Goal: Task Accomplishment & Management: Manage account settings

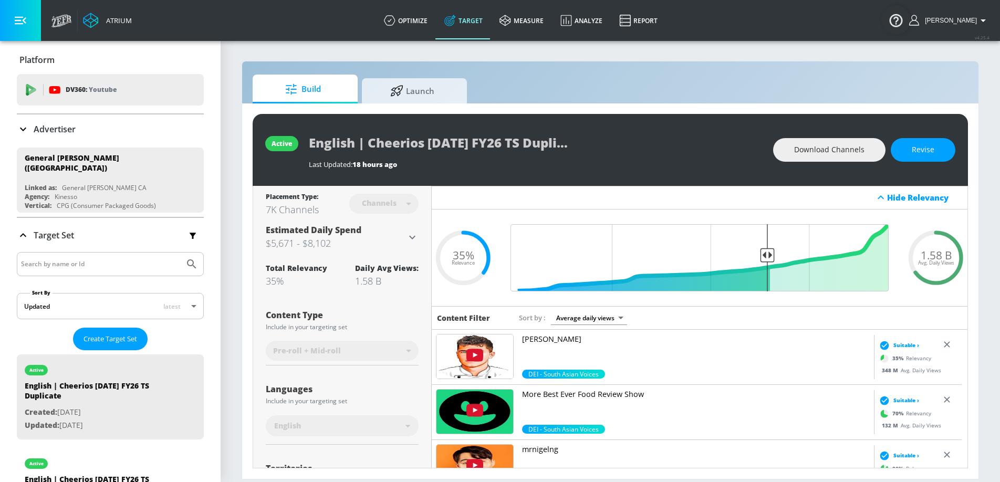
scroll to position [170, 0]
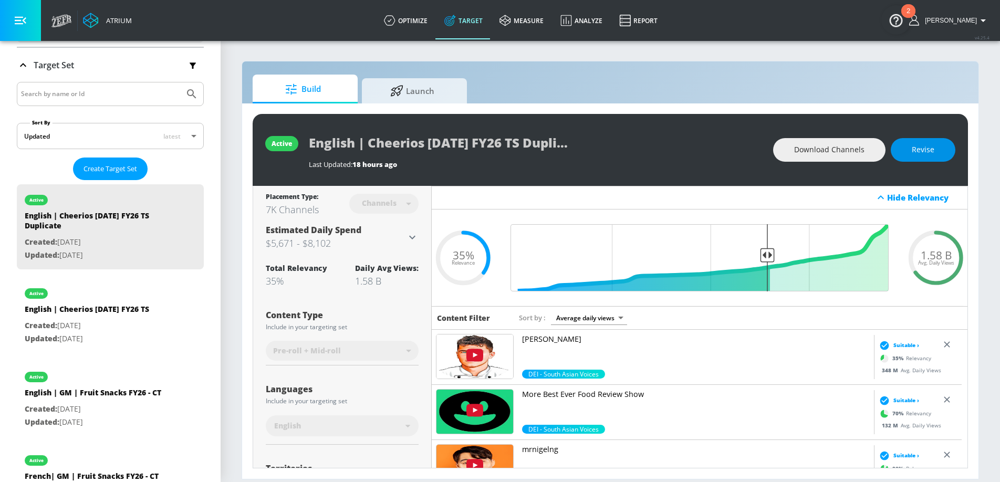
click at [923, 149] on span "Revise" at bounding box center [923, 149] width 23 height 13
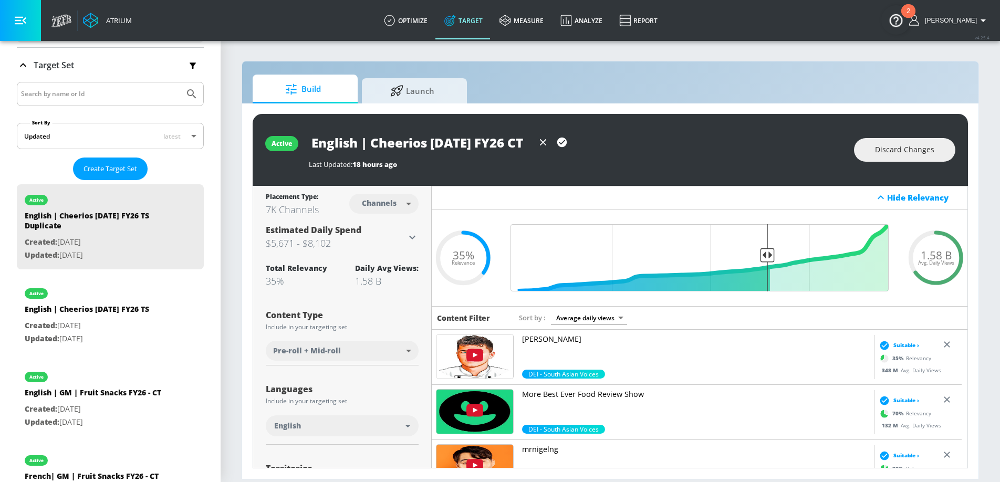
click at [501, 138] on input "English | Cheerios [DATE] FY26 CT" at bounding box center [421, 143] width 225 height 24
click at [566, 143] on icon "button" at bounding box center [561, 142] width 9 height 9
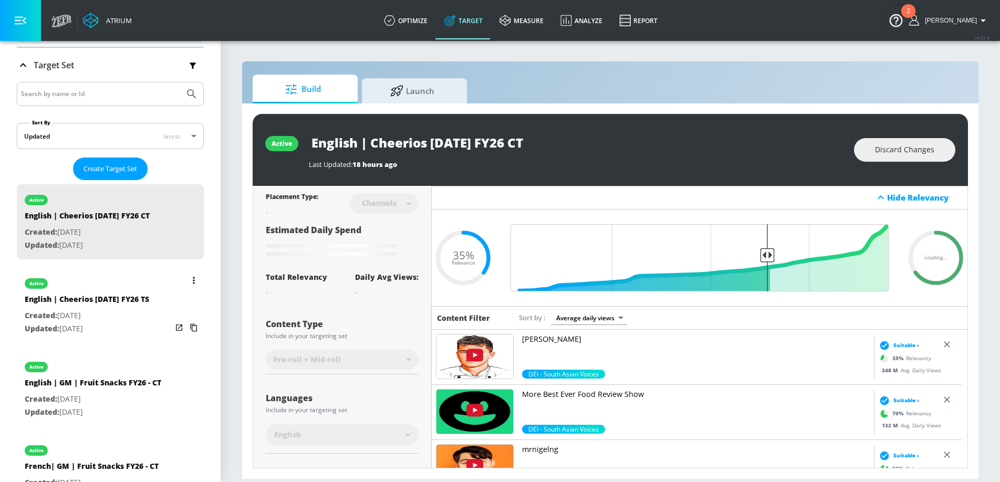
click at [133, 323] on p "Updated: [DATE]" at bounding box center [87, 329] width 124 height 13
type input "English | Cheerios [DATE] FY26 TS"
type input "videos"
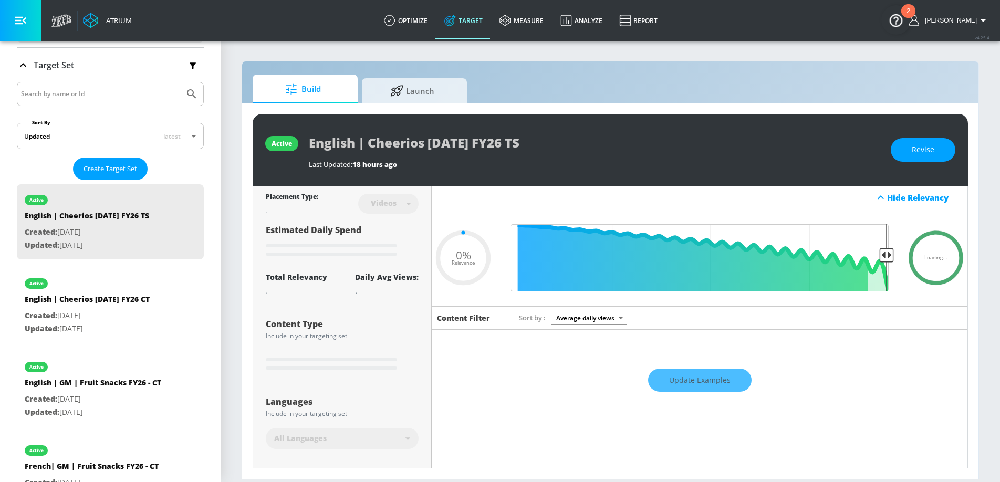
type input "0.09"
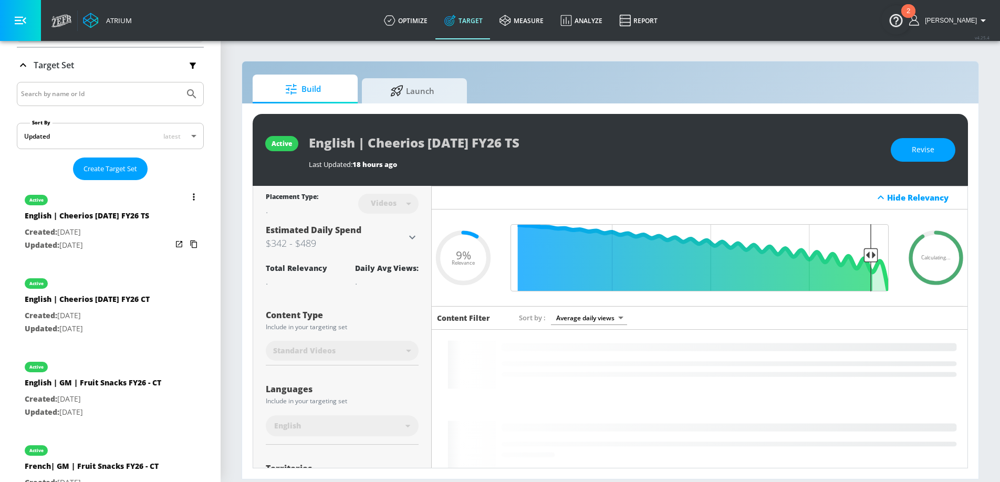
click at [138, 246] on p "Updated: [DATE]" at bounding box center [87, 245] width 124 height 13
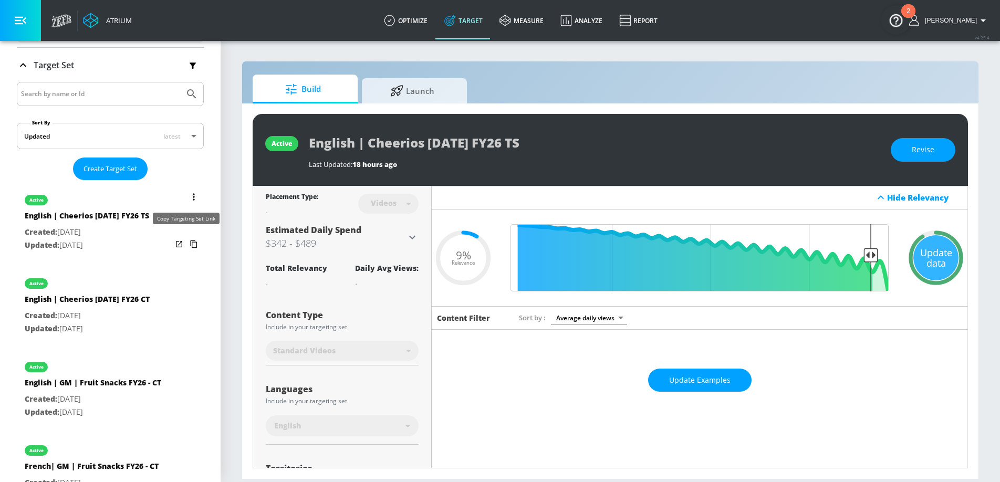
click at [186, 239] on icon "list of Target Set" at bounding box center [193, 244] width 17 height 17
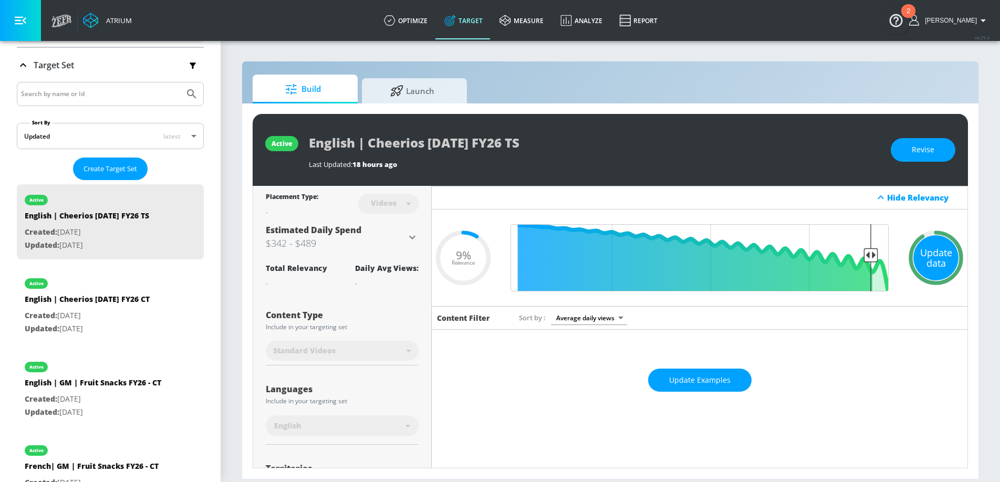
click at [925, 255] on div "Update data" at bounding box center [935, 257] width 45 height 45
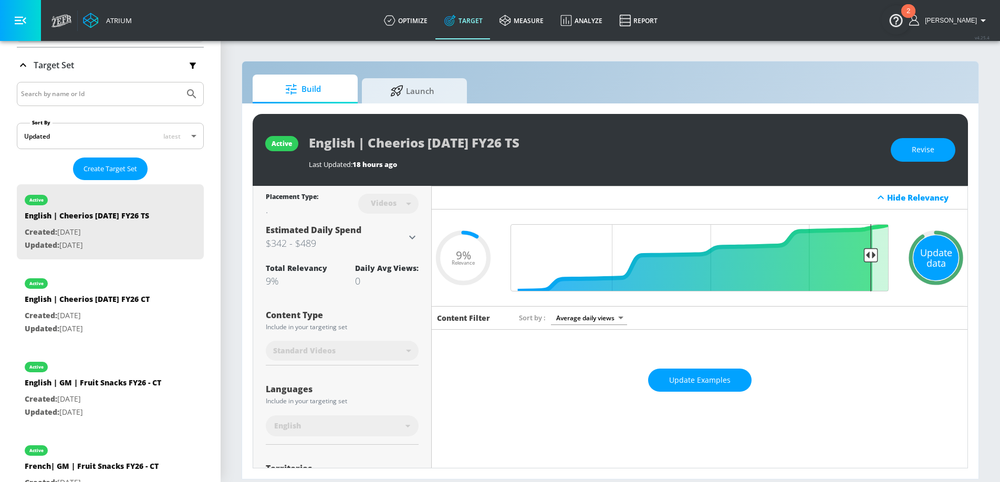
click at [925, 259] on div "Update data" at bounding box center [935, 257] width 45 height 45
click at [927, 257] on div "Update data" at bounding box center [935, 257] width 45 height 45
click at [131, 323] on p "Updated: [DATE]" at bounding box center [87, 329] width 125 height 13
type input "English | Cheerios [DATE] FY26 CT"
type input "channels"
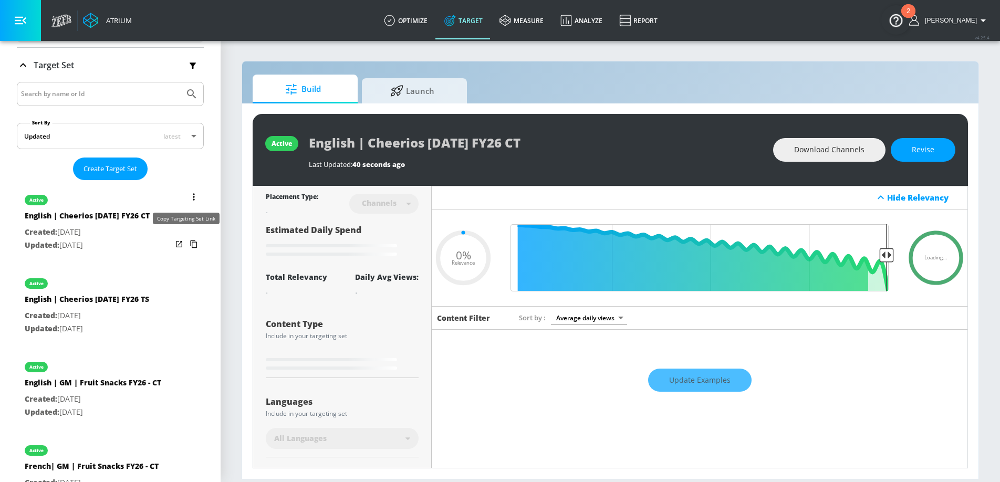
click at [185, 240] on icon "list of Target Set" at bounding box center [193, 244] width 17 height 17
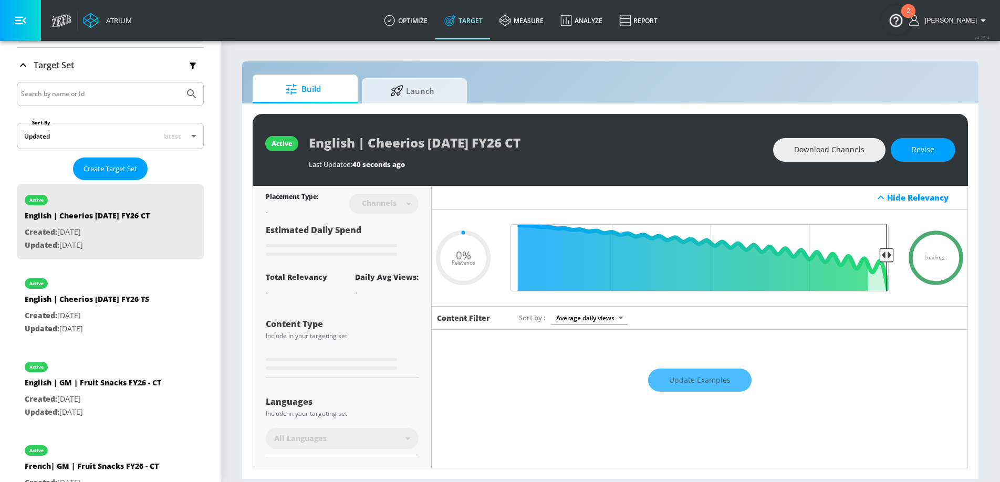
type input "0.35"
